Goal: Navigation & Orientation: Go to known website

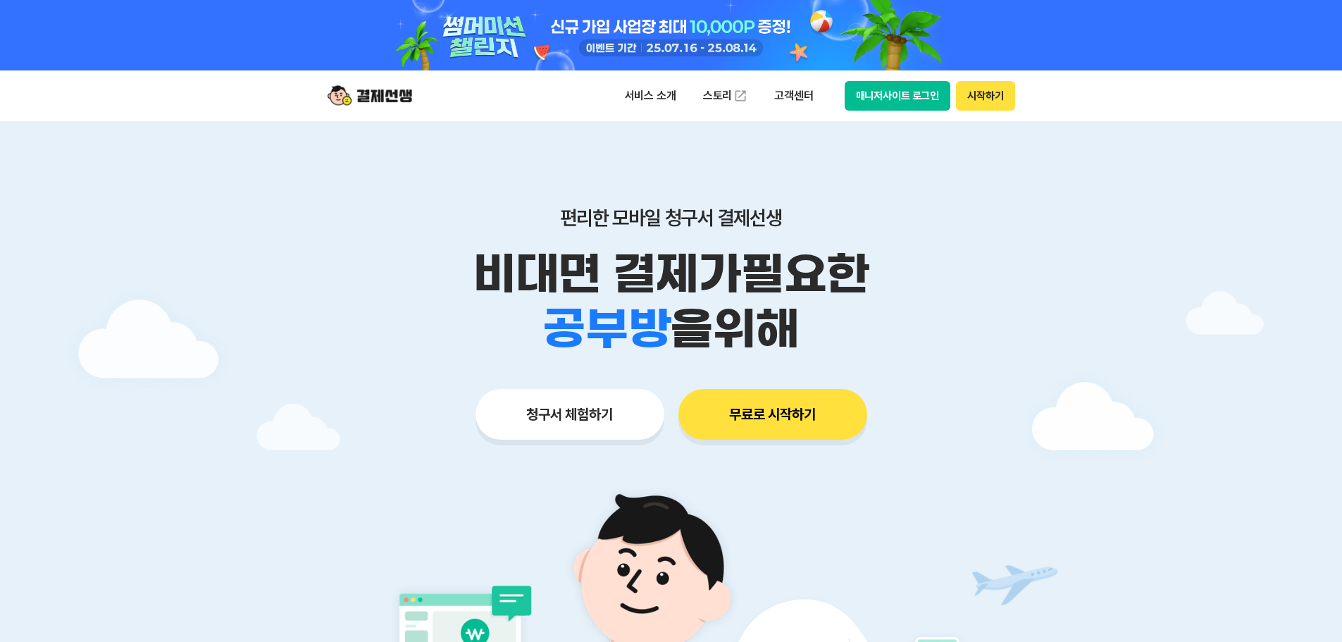
drag, startPoint x: 838, startPoint y: 330, endPoint x: 607, endPoint y: 285, distance: 234.7
click at [776, 326] on div "학원 공부방 호텔 쇼핑몰 병원 배달 보험사 항공사 골프장 을 위해" at bounding box center [671, 329] width 721 height 55
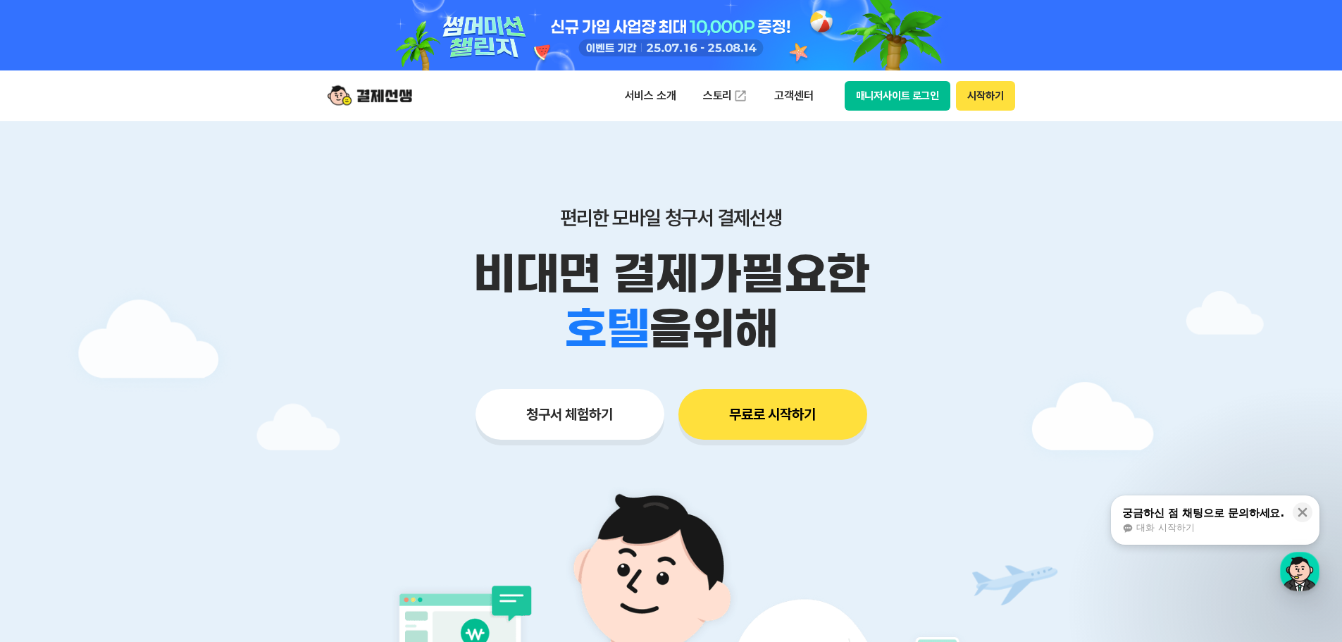
click at [546, 271] on p "비대면 결제가 필요한" at bounding box center [671, 274] width 721 height 55
click at [987, 94] on button "시작하기" at bounding box center [985, 96] width 58 height 30
click at [878, 95] on button "매니저사이트 로그인" at bounding box center [898, 96] width 106 height 30
click at [906, 93] on button "매니저사이트 로그인" at bounding box center [898, 96] width 106 height 30
click at [899, 97] on button "매니저사이트 로그인" at bounding box center [898, 96] width 106 height 30
